Goal: Task Accomplishment & Management: Use online tool/utility

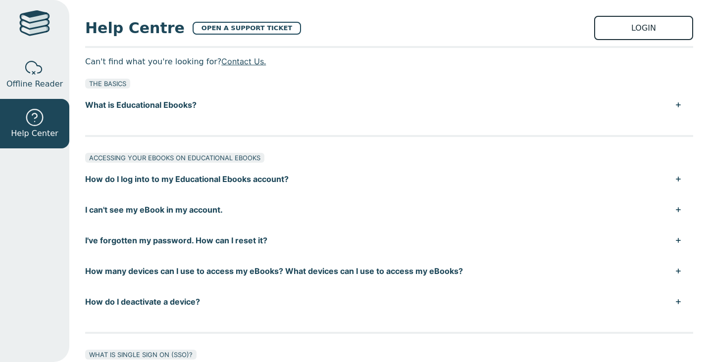
click at [653, 35] on link "LOGIN" at bounding box center [643, 28] width 99 height 24
click at [241, 236] on button "I've forgotten my password. How can I reset it?" at bounding box center [389, 240] width 608 height 31
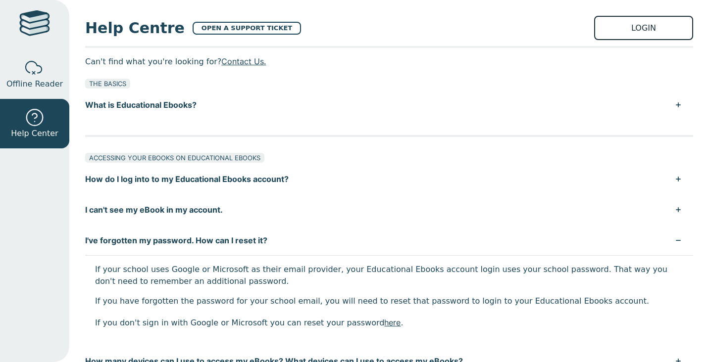
click at [641, 29] on link "LOGIN" at bounding box center [643, 28] width 99 height 24
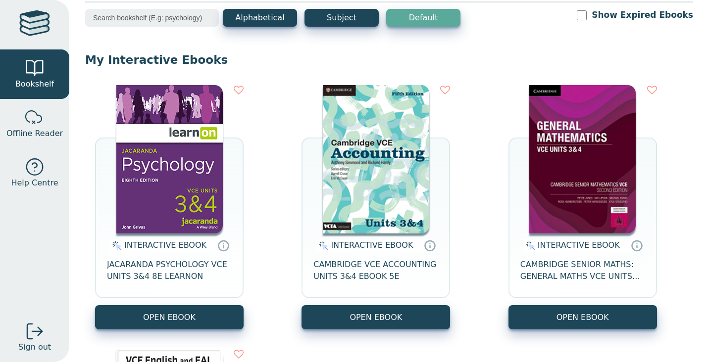
scroll to position [52, 0]
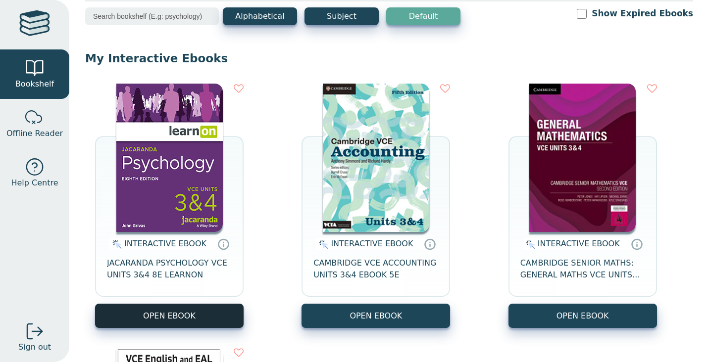
click at [183, 315] on button "OPEN EBOOK" at bounding box center [169, 316] width 148 height 24
